Goal: Task Accomplishment & Management: Manage account settings

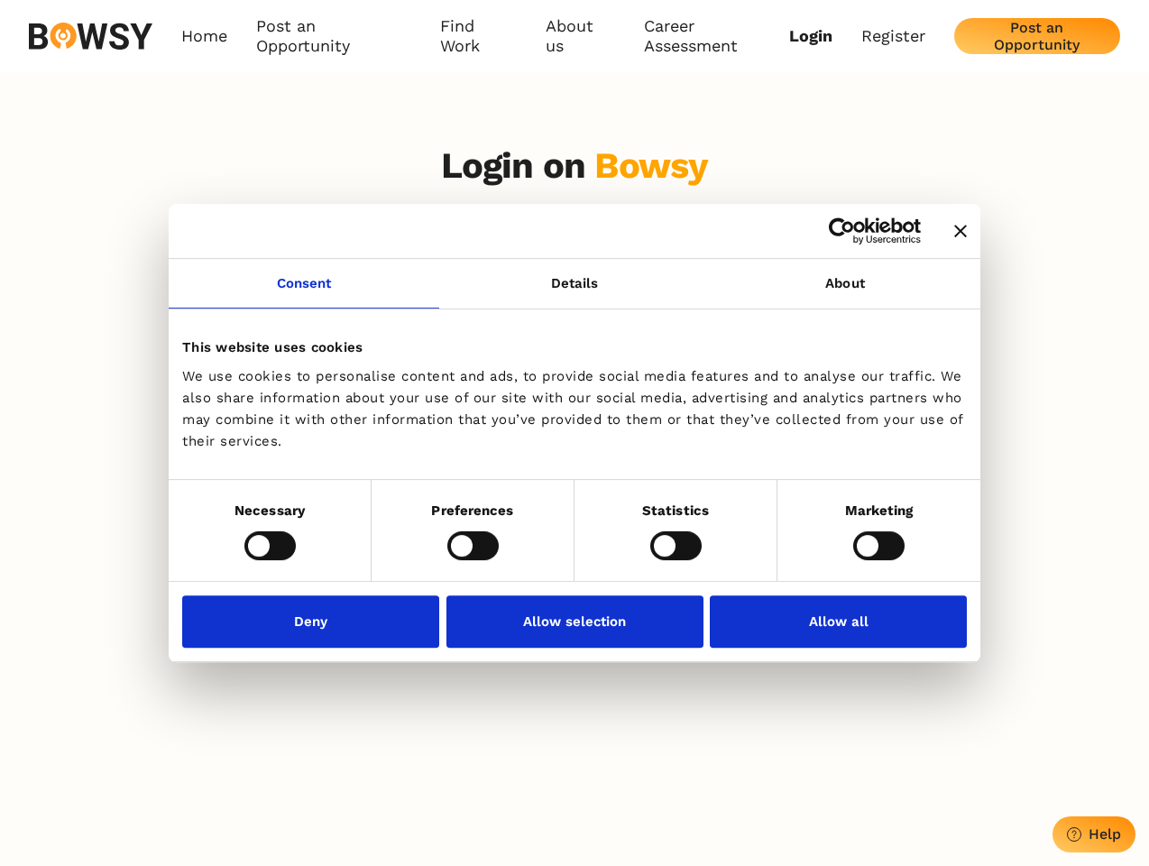
click at [954, 232] on icon "Close banner" at bounding box center [960, 231] width 13 height 13
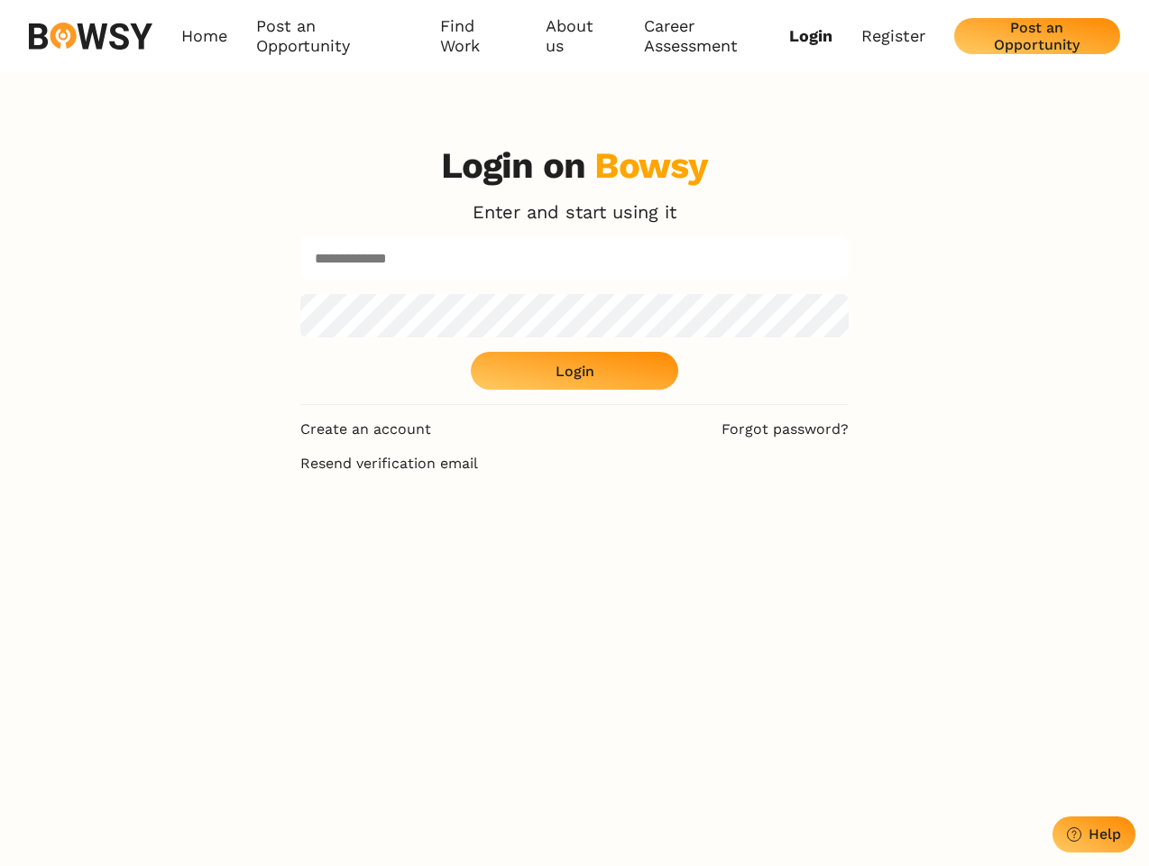
click at [304, 294] on link "Consent" at bounding box center [304, 284] width 271 height 50
click at [574, 294] on link "Details" at bounding box center [574, 284] width 271 height 50
click at [845, 294] on div "Login on Bowsy Enter and start using it Login" at bounding box center [574, 274] width 548 height 261
click at [270, 545] on div "Login on Bowsy Enter and start using it Login Create an account Forgot password…" at bounding box center [574, 563] width 1149 height 866
click at [473, 545] on div "Login on Bowsy Enter and start using it Login Create an account Forgot password…" at bounding box center [574, 563] width 577 height 866
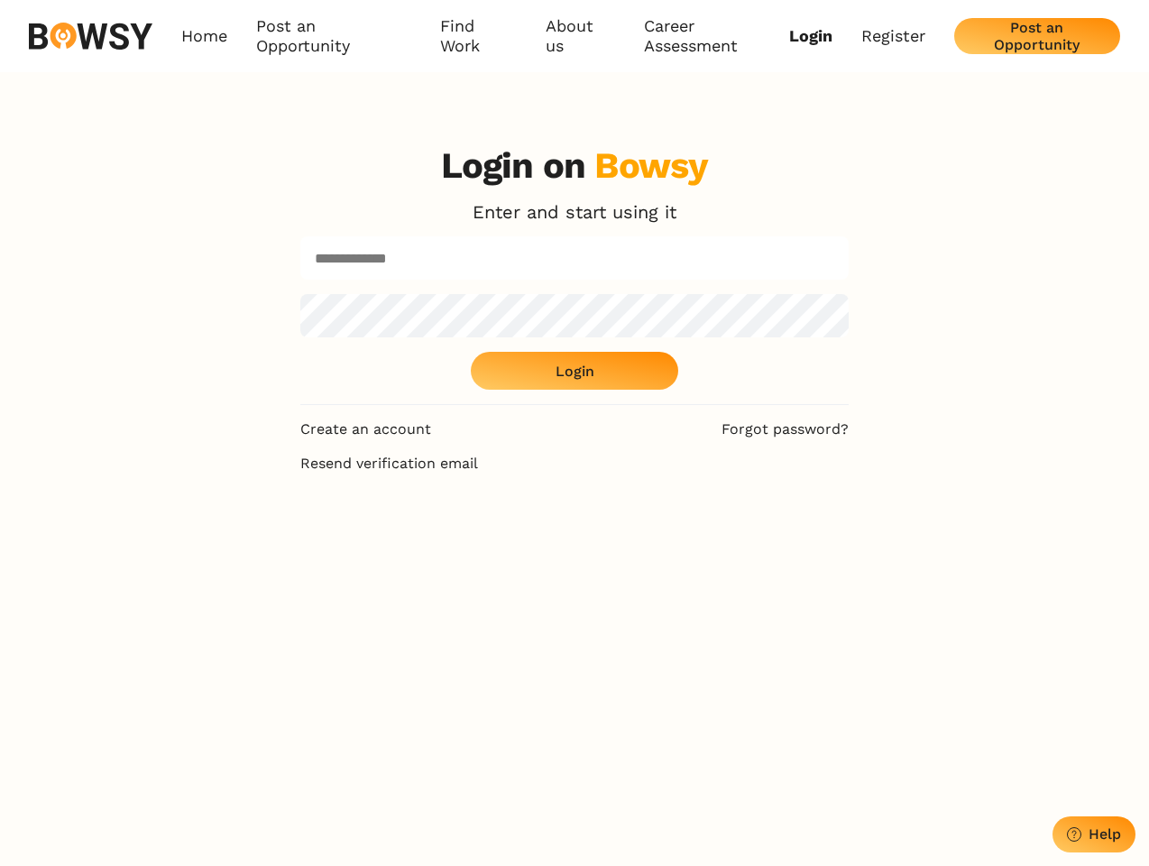
click at [675, 545] on div "Login on Bowsy Enter and start using it Login Create an account Forgot password…" at bounding box center [574, 563] width 577 height 866
click at [878, 545] on div "Login on Bowsy Enter and start using it Login Create an account Forgot password…" at bounding box center [574, 563] width 1149 height 866
click at [316, 620] on div "Login on Bowsy Enter and start using it Login Create an account Forgot password…" at bounding box center [574, 563] width 577 height 866
click at [574, 620] on div "Login on Bowsy Enter and start using it Login Create an account Forgot password…" at bounding box center [574, 563] width 577 height 866
